Goal: Information Seeking & Learning: Find specific fact

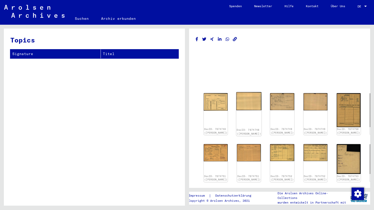
click at [240, 103] on img at bounding box center [248, 101] width 25 height 18
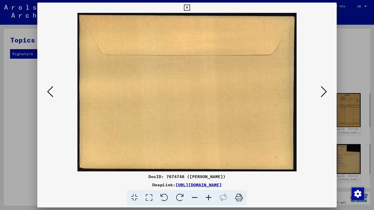
click at [325, 92] on icon at bounding box center [324, 91] width 6 height 12
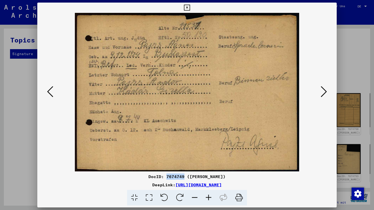
drag, startPoint x: 186, startPoint y: 176, endPoint x: 169, endPoint y: 177, distance: 17.3
click at [169, 177] on div "DocID: 7674749 ([PERSON_NAME])" at bounding box center [186, 176] width 299 height 6
copy div "7674749"
click at [241, 197] on icon at bounding box center [239, 198] width 16 height 16
click at [326, 89] on icon at bounding box center [324, 91] width 6 height 12
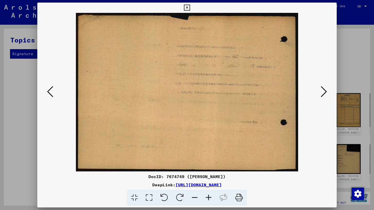
click at [326, 89] on icon at bounding box center [324, 91] width 6 height 12
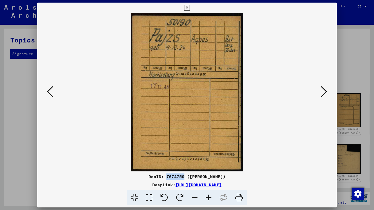
drag, startPoint x: 186, startPoint y: 176, endPoint x: 169, endPoint y: 176, distance: 17.2
click at [169, 176] on div "DocID: 7674750 ([PERSON_NAME])" at bounding box center [186, 176] width 299 height 6
copy div "7674750"
click at [242, 196] on icon at bounding box center [239, 198] width 16 height 16
click at [323, 90] on icon at bounding box center [324, 91] width 6 height 12
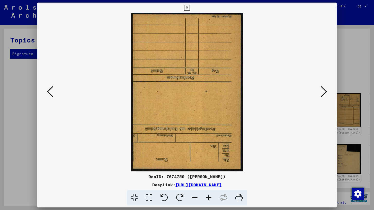
click at [324, 89] on icon at bounding box center [324, 91] width 6 height 12
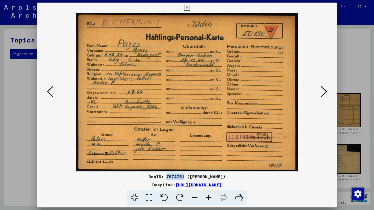
drag, startPoint x: 188, startPoint y: 177, endPoint x: 170, endPoint y: 177, distance: 17.7
click at [170, 177] on div "DocID: 7674751 ([PERSON_NAME])" at bounding box center [186, 176] width 299 height 6
copy div "674751"
click at [241, 196] on icon at bounding box center [239, 198] width 16 height 16
click at [324, 94] on icon at bounding box center [324, 91] width 6 height 12
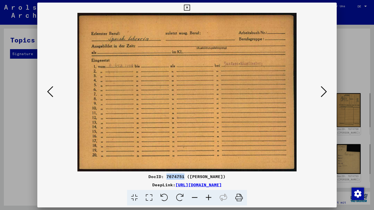
drag, startPoint x: 188, startPoint y: 177, endPoint x: 169, endPoint y: 177, distance: 18.5
click at [169, 177] on div "DocID: 7674751 ([PERSON_NAME])" at bounding box center [186, 176] width 299 height 6
copy div "7674751"
click at [237, 197] on icon at bounding box center [239, 198] width 16 height 16
click at [325, 89] on icon at bounding box center [324, 91] width 6 height 12
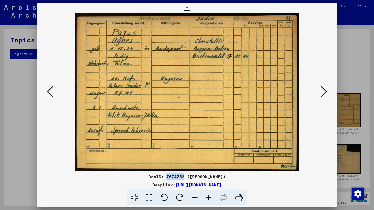
drag, startPoint x: 186, startPoint y: 176, endPoint x: 170, endPoint y: 177, distance: 16.0
click at [170, 177] on div "DocID: 7674752 ([PERSON_NAME])" at bounding box center [186, 176] width 299 height 6
copy div "7674752"
click at [239, 194] on icon at bounding box center [239, 198] width 16 height 16
click at [323, 87] on icon at bounding box center [324, 91] width 6 height 12
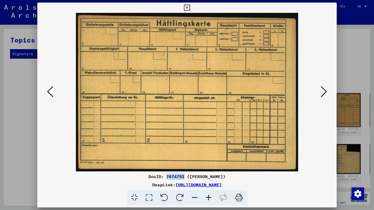
drag, startPoint x: 187, startPoint y: 177, endPoint x: 170, endPoint y: 176, distance: 17.2
click at [170, 176] on div "DocID: 7674752 ([PERSON_NAME])" at bounding box center [186, 176] width 299 height 6
copy div "7674752"
click at [240, 199] on icon at bounding box center [239, 198] width 16 height 16
click at [323, 90] on icon at bounding box center [324, 91] width 6 height 12
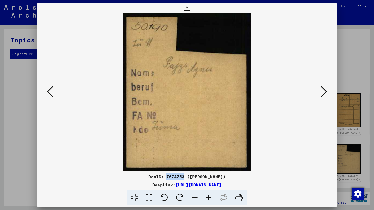
drag, startPoint x: 188, startPoint y: 176, endPoint x: 170, endPoint y: 176, distance: 18.0
click at [170, 176] on div "DocID: 7674753 ([PERSON_NAME])" at bounding box center [186, 176] width 299 height 6
copy div "7674753"
click at [239, 195] on icon at bounding box center [239, 198] width 16 height 16
click at [323, 91] on icon at bounding box center [324, 91] width 6 height 12
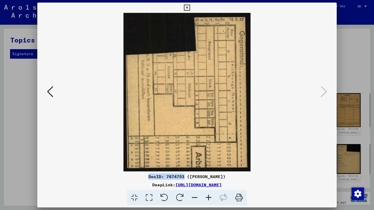
drag, startPoint x: 187, startPoint y: 176, endPoint x: 149, endPoint y: 177, distance: 37.6
click at [149, 177] on div "DocID: 7674753 ([PERSON_NAME])" at bounding box center [186, 176] width 299 height 6
copy div "DocID: 7674753"
click at [241, 193] on icon at bounding box center [239, 198] width 16 height 16
click at [189, 7] on icon at bounding box center [187, 8] width 6 height 6
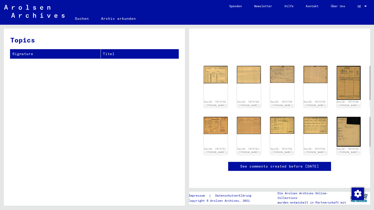
scroll to position [128, 0]
click at [261, 164] on link "See comments created before [DATE]" at bounding box center [279, 166] width 79 height 5
